Goal: Transaction & Acquisition: Book appointment/travel/reservation

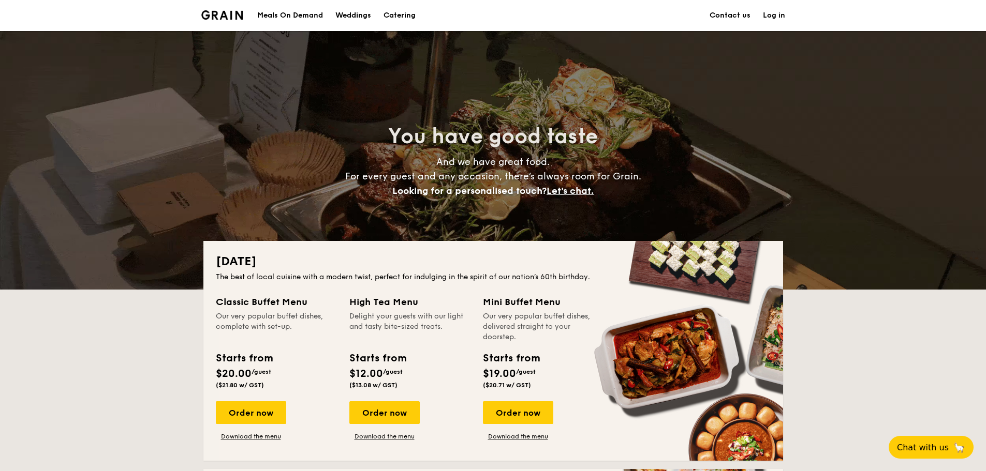
scroll to position [52, 0]
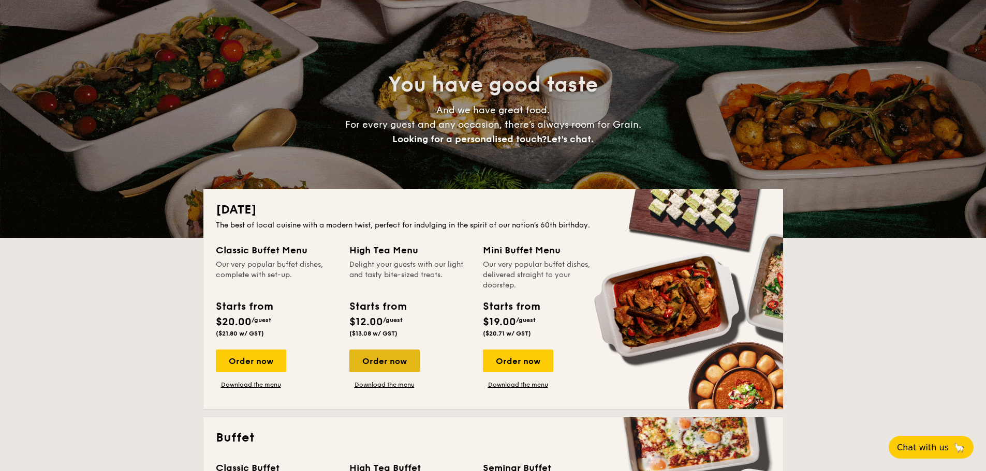
click at [381, 361] on div "Order now" at bounding box center [384, 361] width 70 height 23
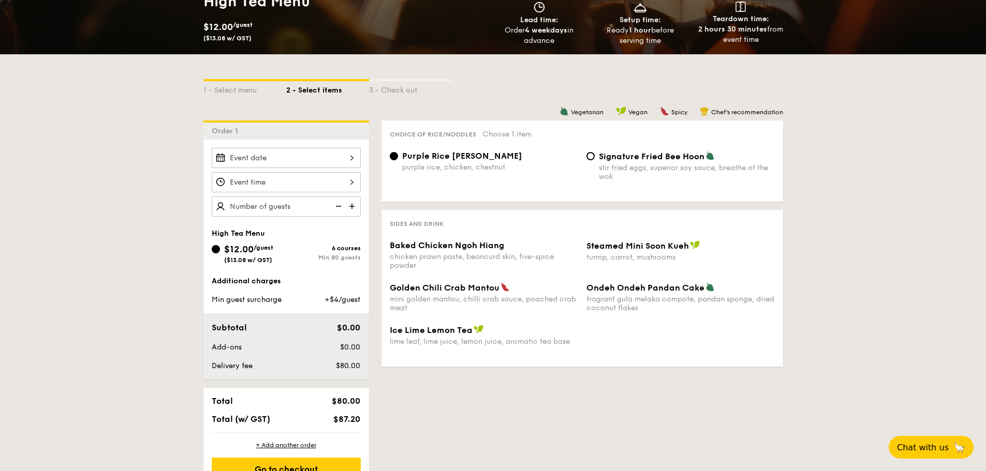
scroll to position [207, 0]
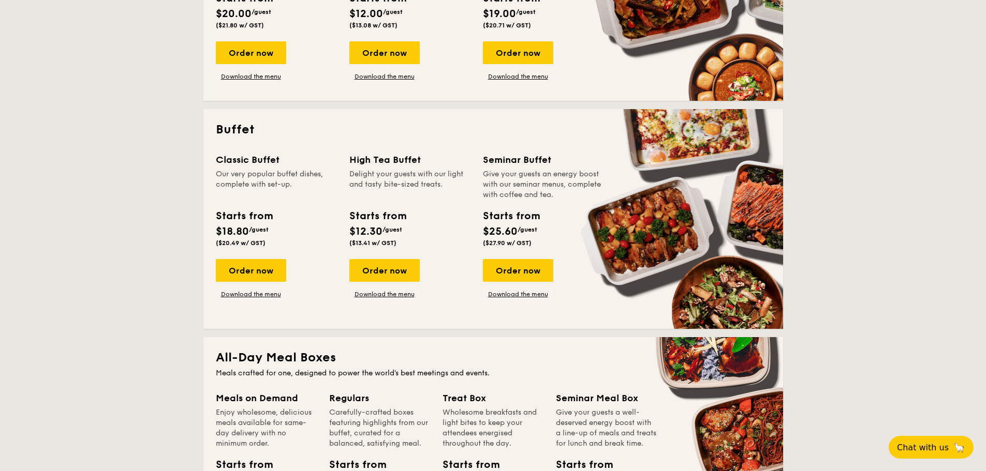
scroll to position [362, 0]
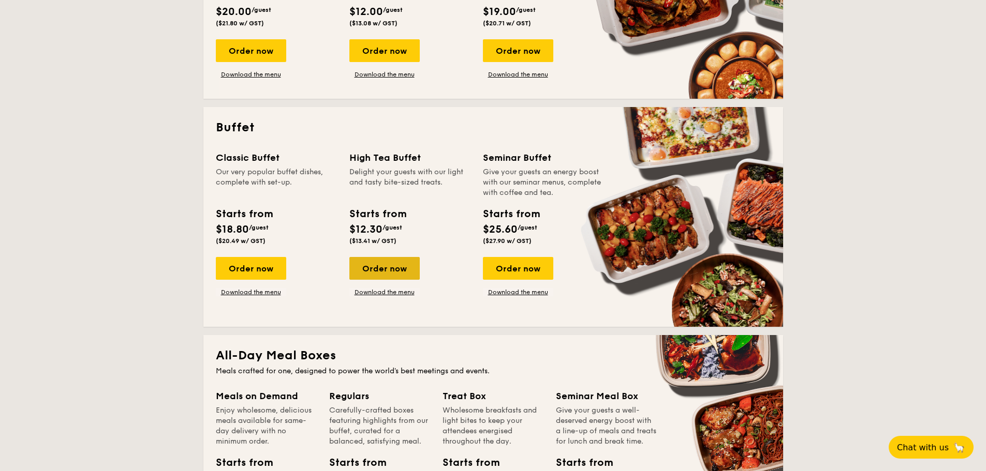
click at [391, 272] on div "Order now" at bounding box center [384, 268] width 70 height 23
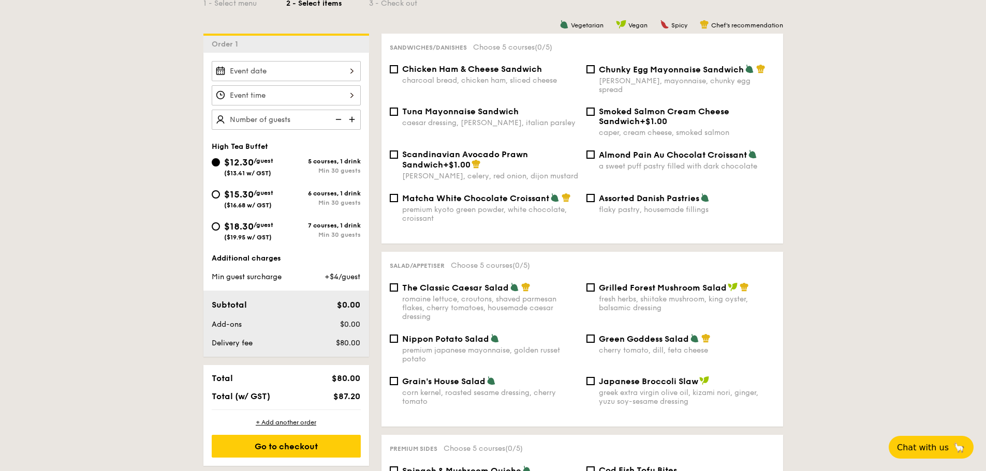
scroll to position [259, 0]
click at [251, 68] on input "$12.30 /guest ($13.41 w/ GST)" at bounding box center [286, 71] width 149 height 20
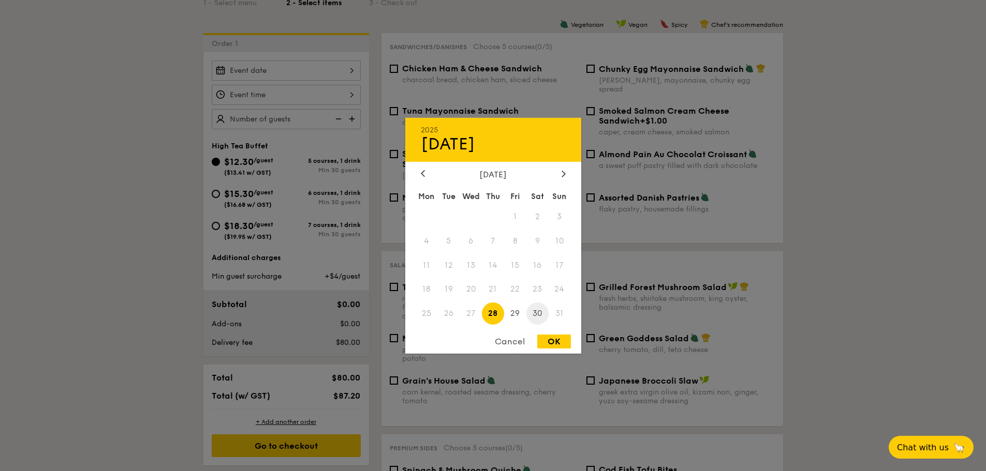
click at [538, 313] on span "30" at bounding box center [537, 314] width 22 height 22
click at [559, 342] on div "OK" at bounding box center [554, 342] width 34 height 14
type input "Aug 30, 2025"
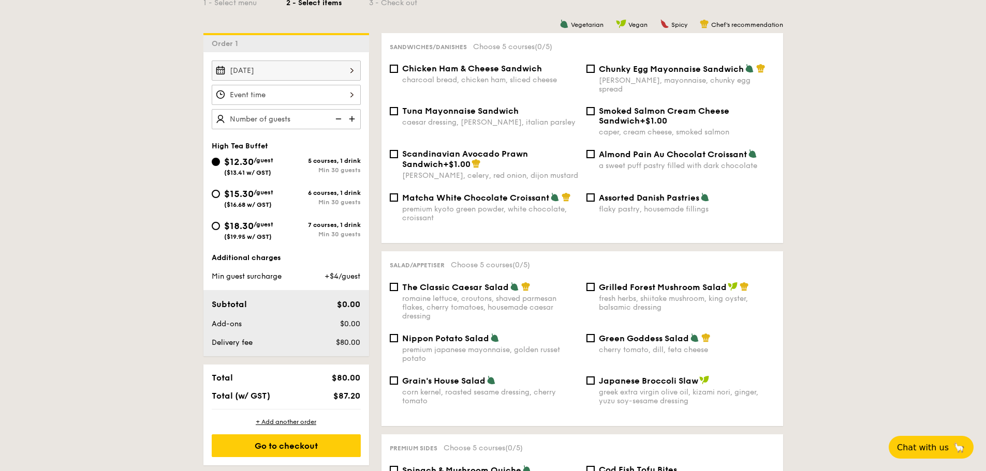
click at [288, 88] on input "$12.30 /guest ($13.41 w/ GST)" at bounding box center [286, 95] width 149 height 20
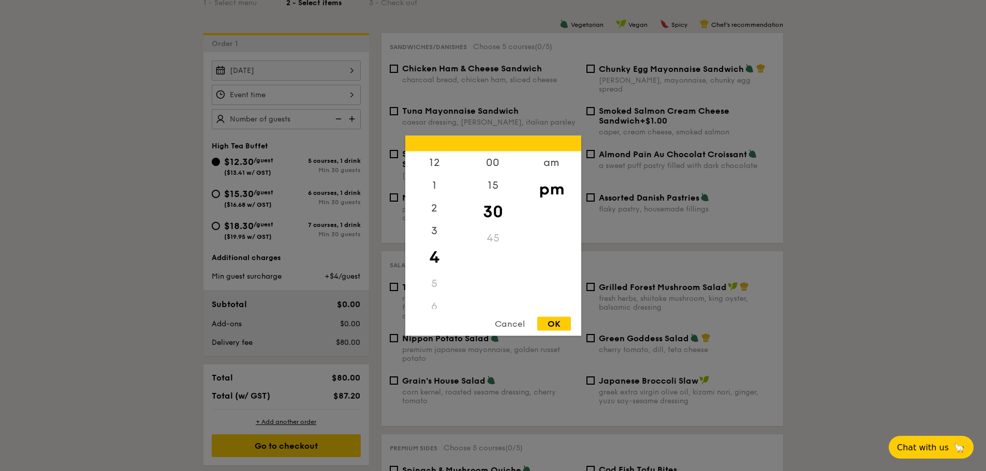
click at [879, 217] on div at bounding box center [493, 235] width 986 height 471
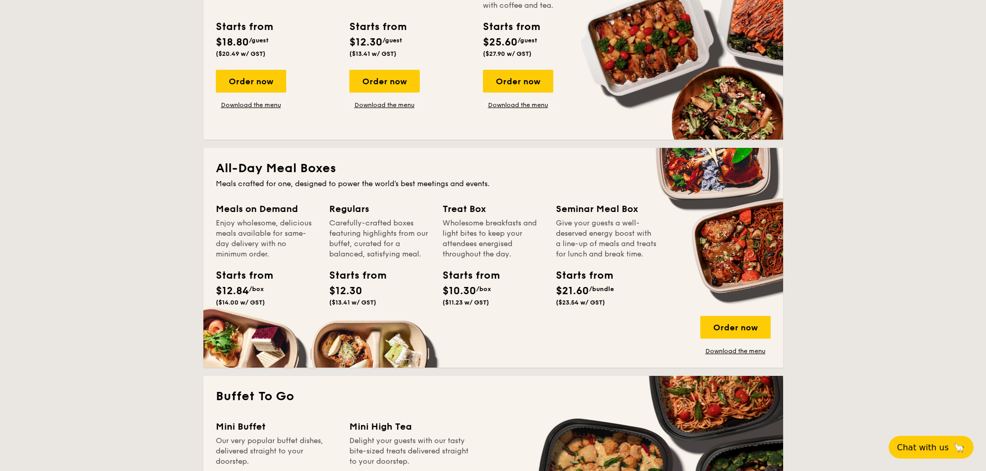
scroll to position [569, 0]
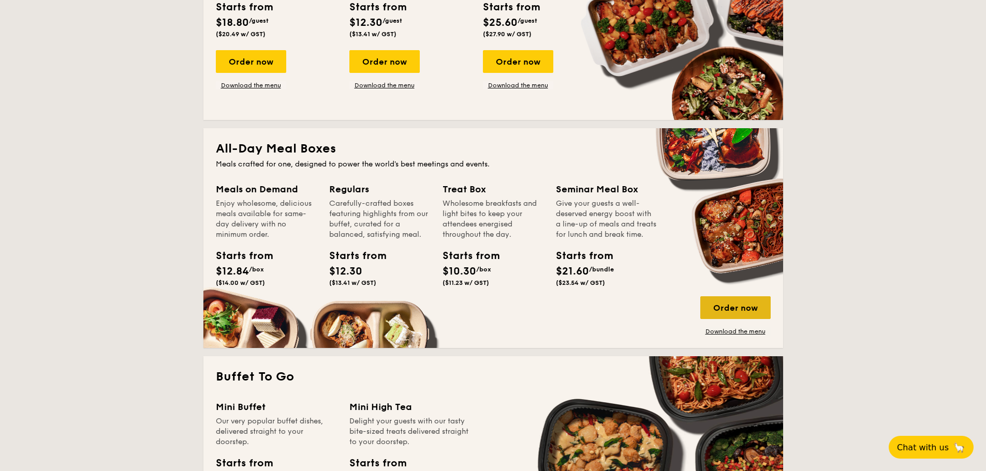
click at [748, 314] on div "Order now" at bounding box center [735, 307] width 70 height 23
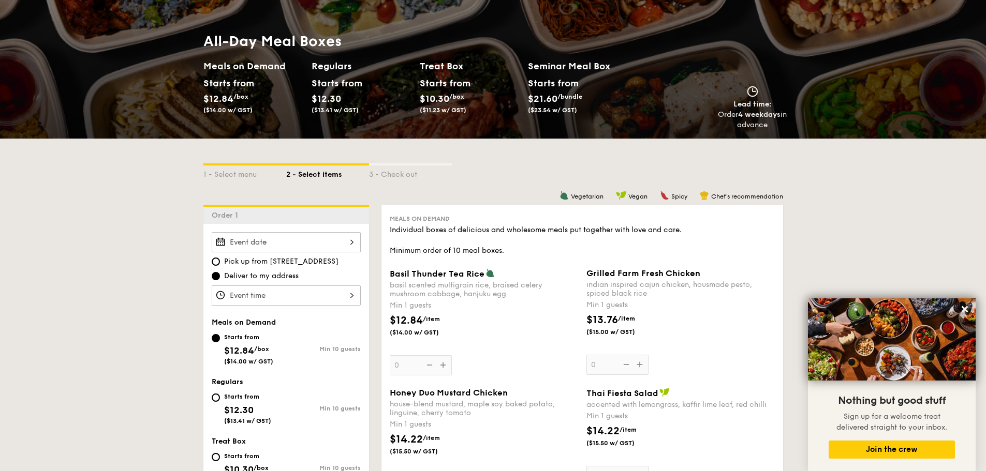
scroll to position [207, 0]
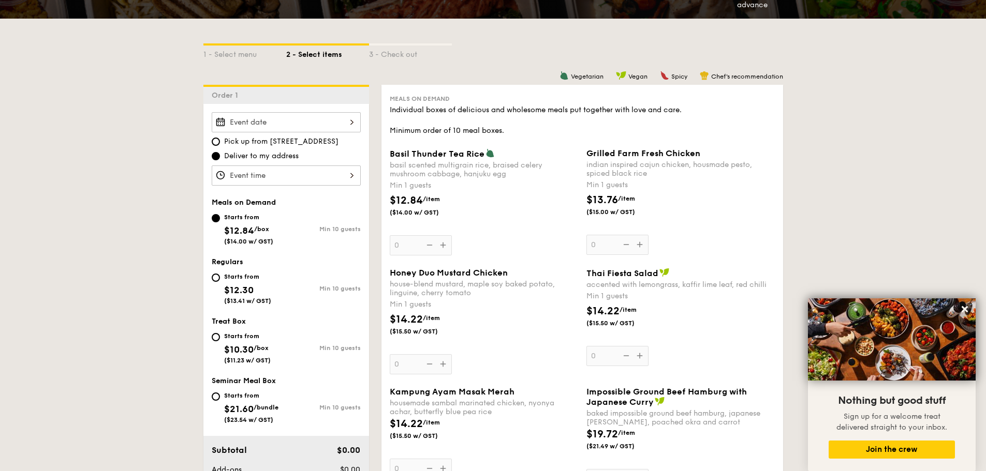
click at [233, 333] on div "Starts from" at bounding box center [247, 336] width 47 height 8
click at [220, 333] on input "Starts from $10.30 /box ($11.23 w/ GST) Min 10 guests" at bounding box center [216, 337] width 8 height 8
radio input "true"
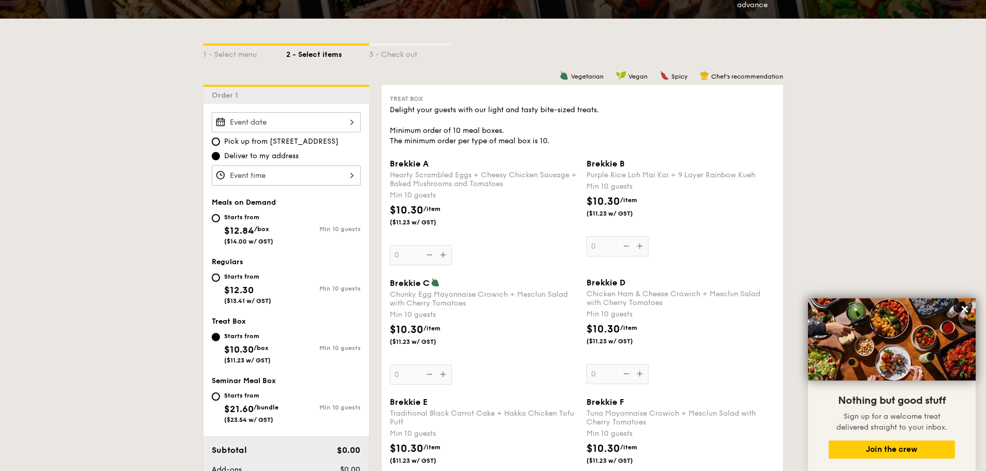
click at [222, 220] on div "Starts from $12.84 /box ($14.00 w/ GST)" at bounding box center [249, 228] width 74 height 34
click at [220, 220] on input "Starts from $12.84 /box ($14.00 w/ GST) Min 10 guests" at bounding box center [216, 218] width 8 height 8
radio input "true"
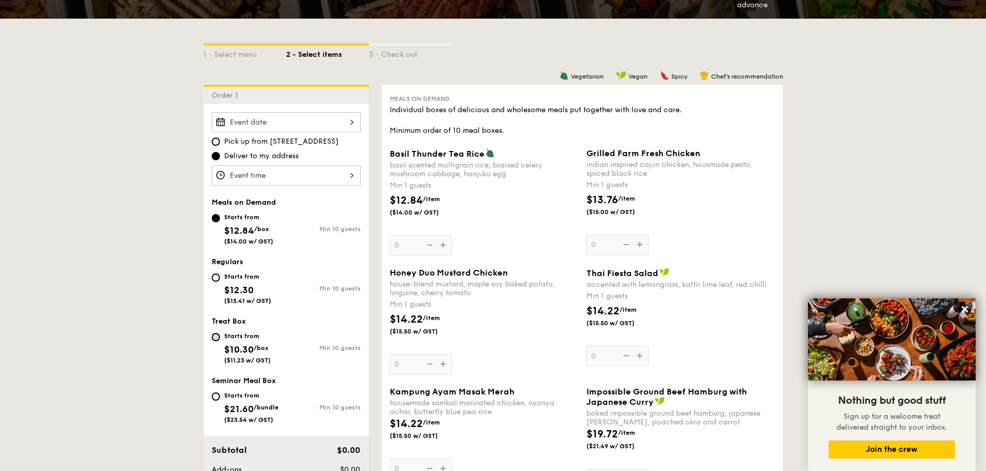
drag, startPoint x: 218, startPoint y: 345, endPoint x: 219, endPoint y: 337, distance: 7.8
click at [219, 337] on input "Starts from $10.30 /box ($11.23 w/ GST) Min 10 guests" at bounding box center [216, 337] width 8 height 8
radio input "true"
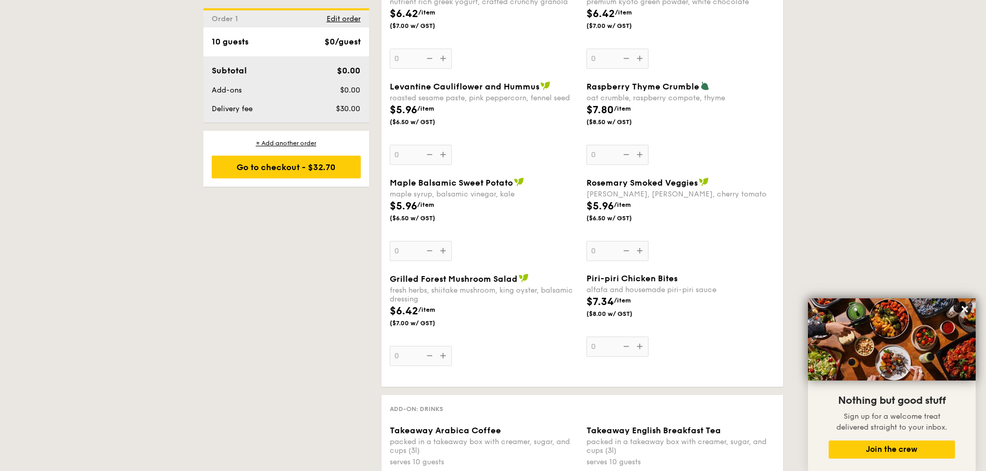
scroll to position [1449, 0]
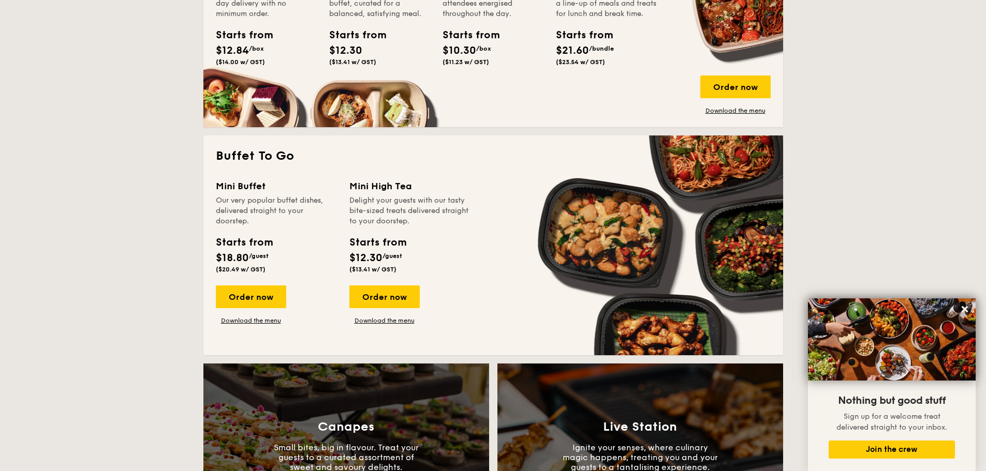
scroll to position [724, 0]
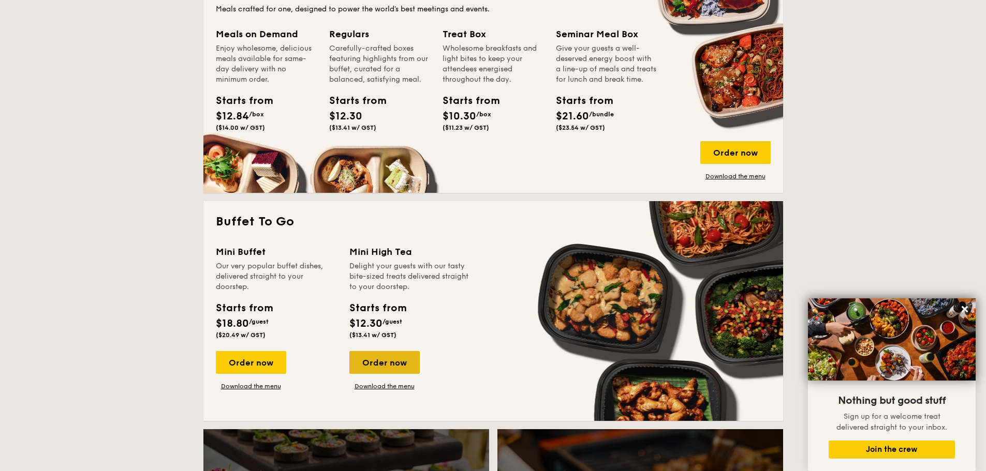
click at [400, 359] on div "Order now" at bounding box center [384, 362] width 70 height 23
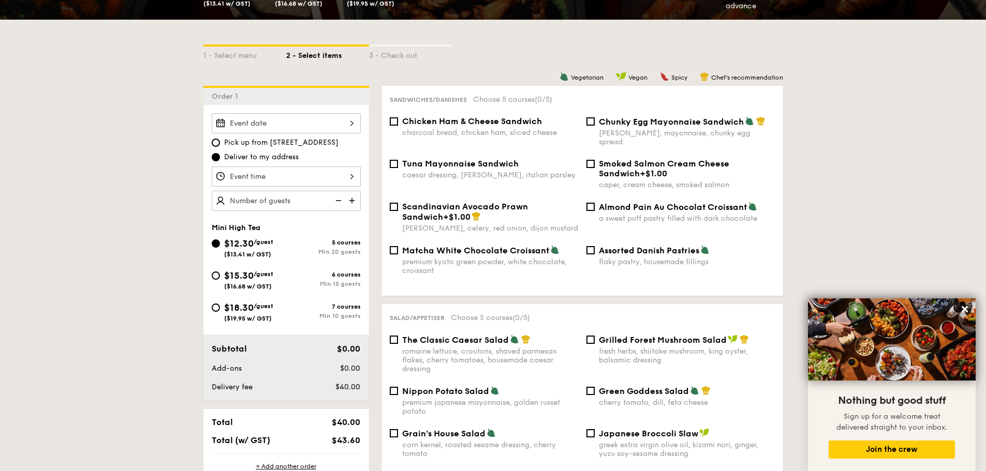
scroll to position [207, 0]
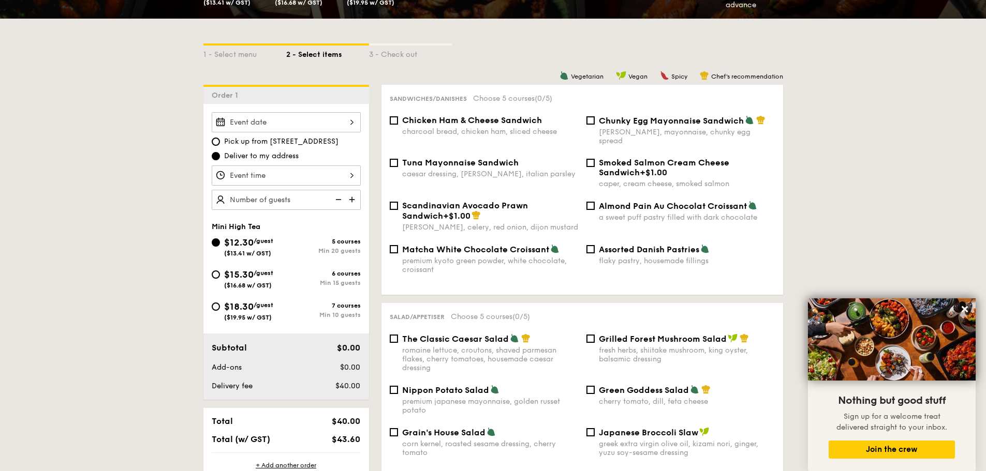
click at [260, 125] on input "Takeaway Arabica Coffee packed in a takeaway box with creamer, sugar, and cups …" at bounding box center [286, 122] width 149 height 20
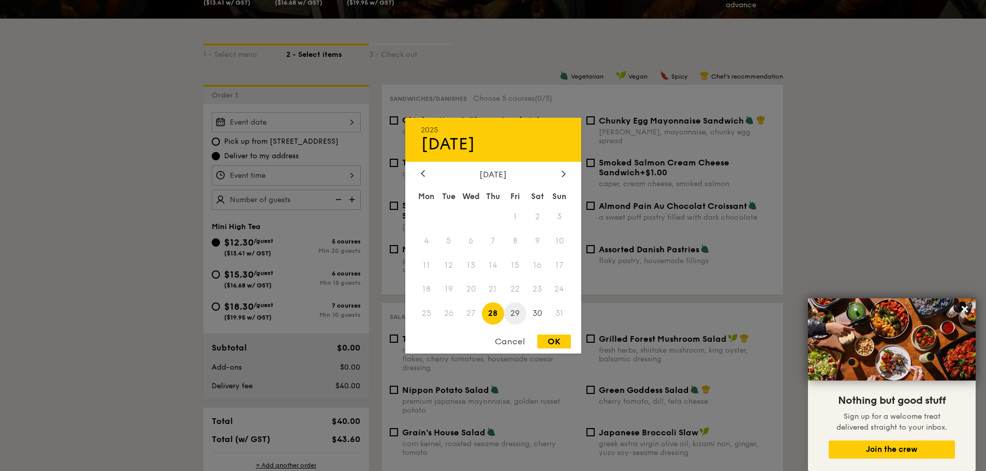
click at [523, 312] on span "29" at bounding box center [515, 314] width 22 height 22
click at [543, 326] on div "Mon Tue Wed Thu Fri Sat Sun 1 2 3 4 5 6 7 8 9 10 11 12 13 14 15 16 17 18 19 20 …" at bounding box center [493, 257] width 176 height 140
click at [547, 332] on div "2025 Aug 29 August 2025 Mon Tue Wed Thu Fri Sat Sun 1 2 3 4 5 6 7 8 9 10 11 12 …" at bounding box center [493, 235] width 176 height 236
click at [551, 338] on div "OK" at bounding box center [554, 342] width 34 height 14
type input "Aug 29, 2025"
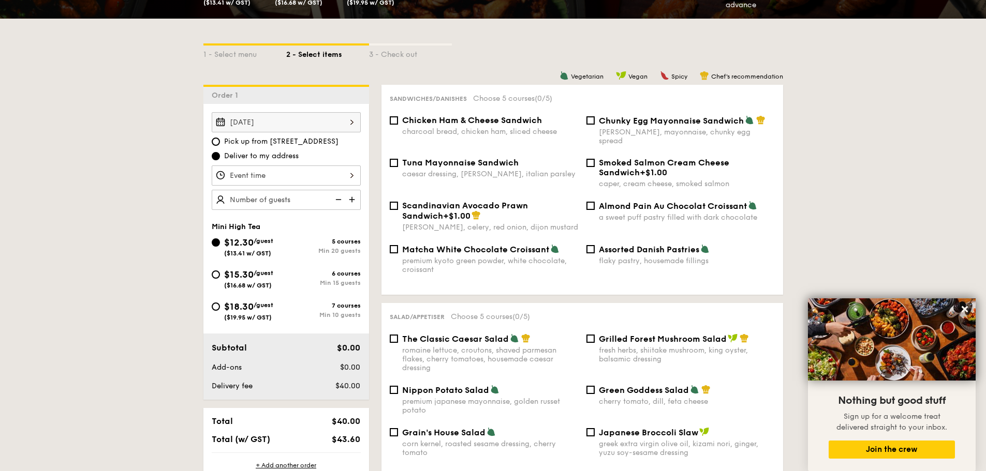
click at [245, 177] on input "Takeaway Arabica Coffee packed in a takeaway box with creamer, sugar, and cups …" at bounding box center [286, 176] width 149 height 20
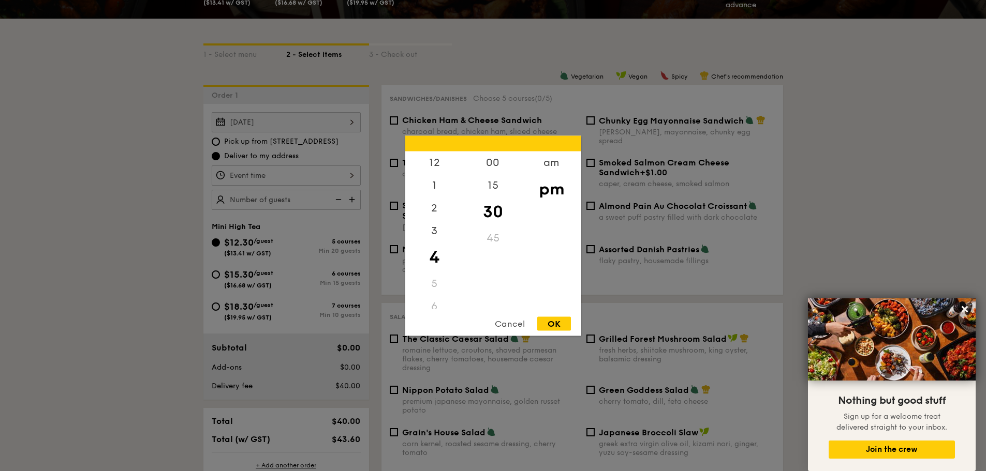
click at [511, 321] on div "Cancel" at bounding box center [509, 324] width 51 height 14
